Goal: Book appointment/travel/reservation

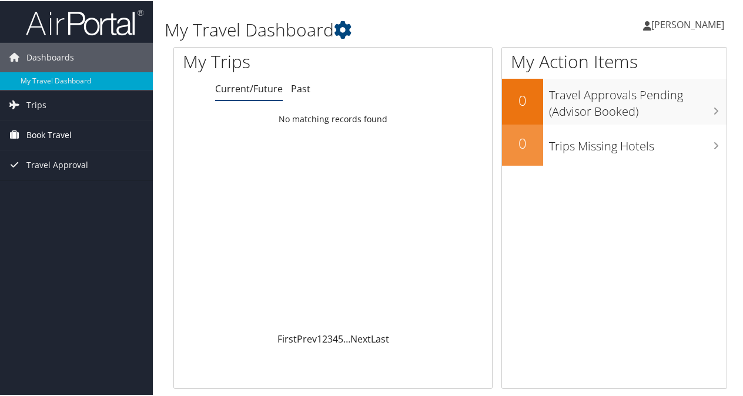
click at [38, 140] on span "Book Travel" at bounding box center [48, 133] width 45 height 29
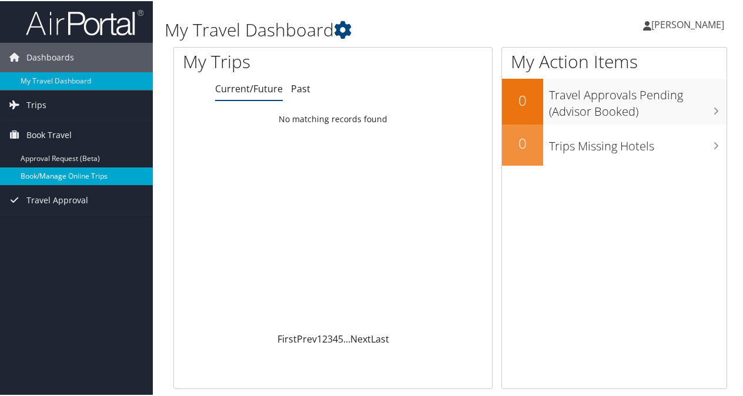
click at [52, 173] on link "Book/Manage Online Trips" at bounding box center [76, 175] width 153 height 18
click at [61, 178] on link "Book/Manage Online Trips" at bounding box center [76, 175] width 153 height 18
